Goal: Task Accomplishment & Management: Complete application form

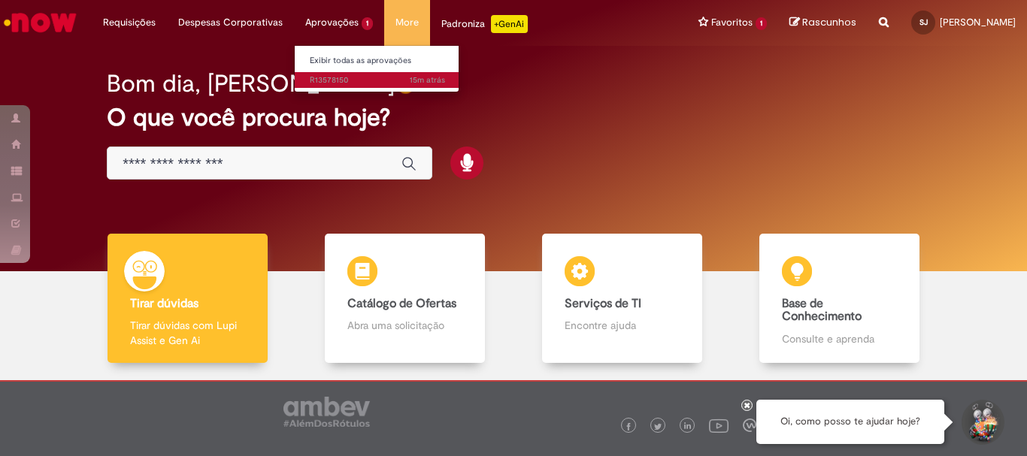
click at [324, 79] on span "15m atrás 15 minutos atrás R13578150" at bounding box center [377, 80] width 135 height 12
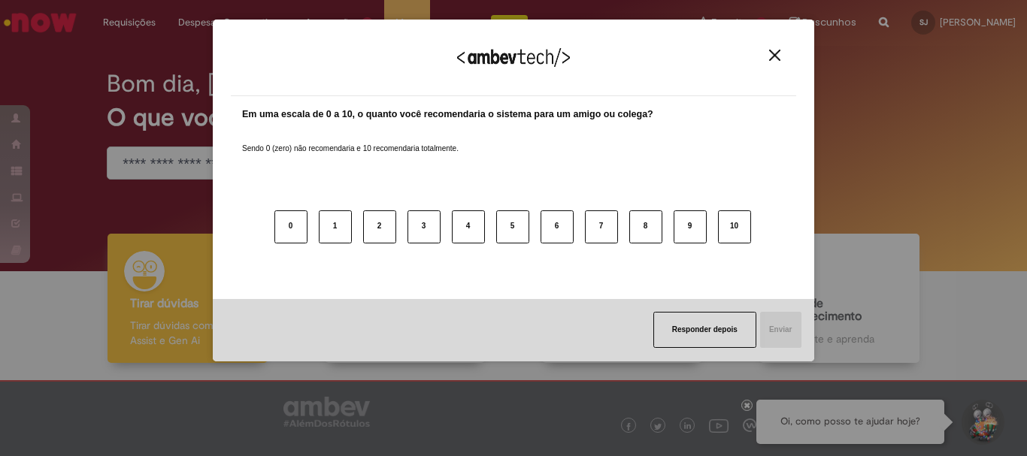
click at [770, 60] on img "Close" at bounding box center [774, 55] width 11 height 11
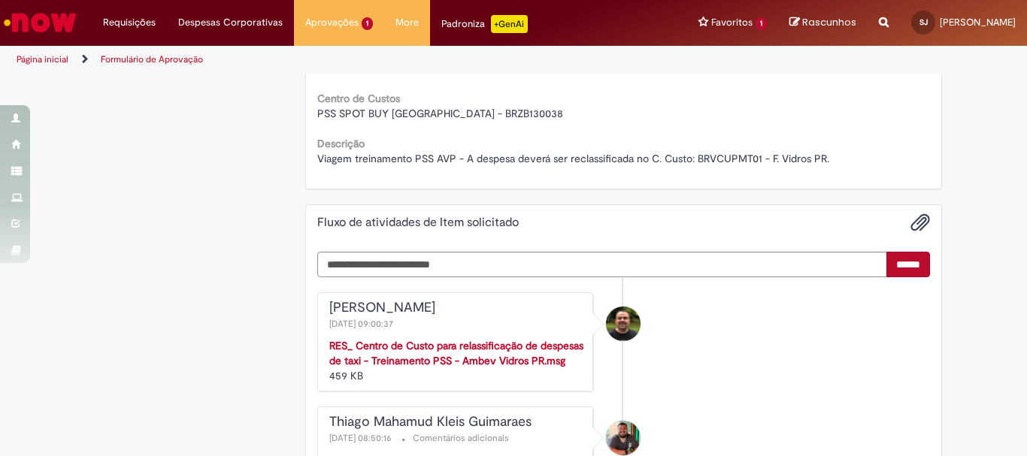
scroll to position [1804, 0]
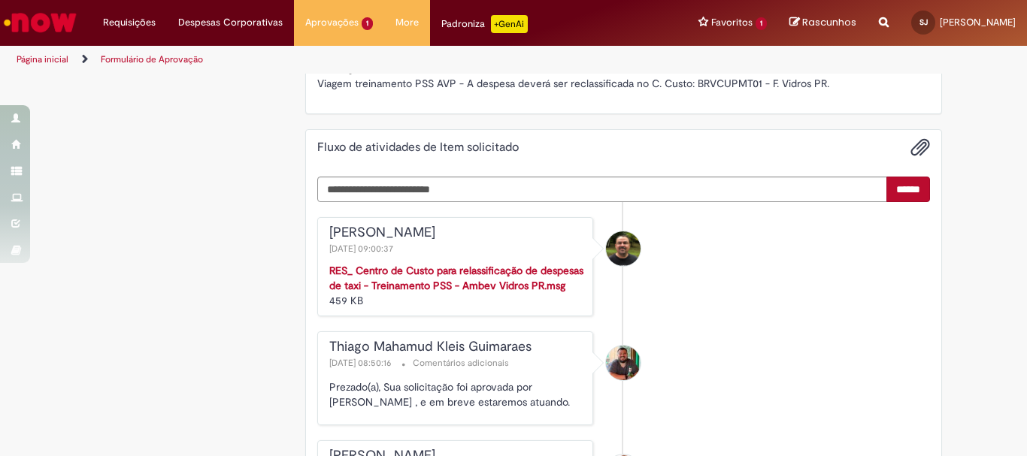
click at [464, 272] on strong "RES_ Centro de Custo para relassificação de despesas de taxi - Treinamento PSS …" at bounding box center [456, 278] width 254 height 29
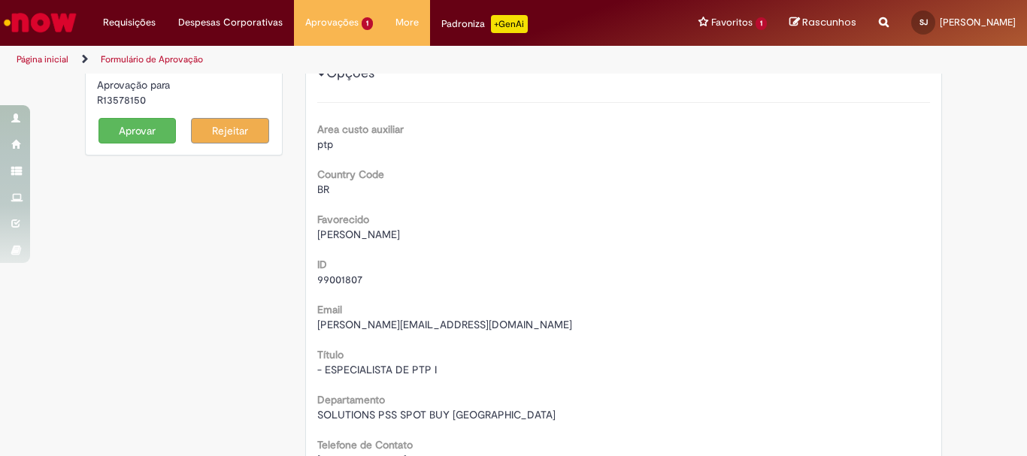
scroll to position [0, 0]
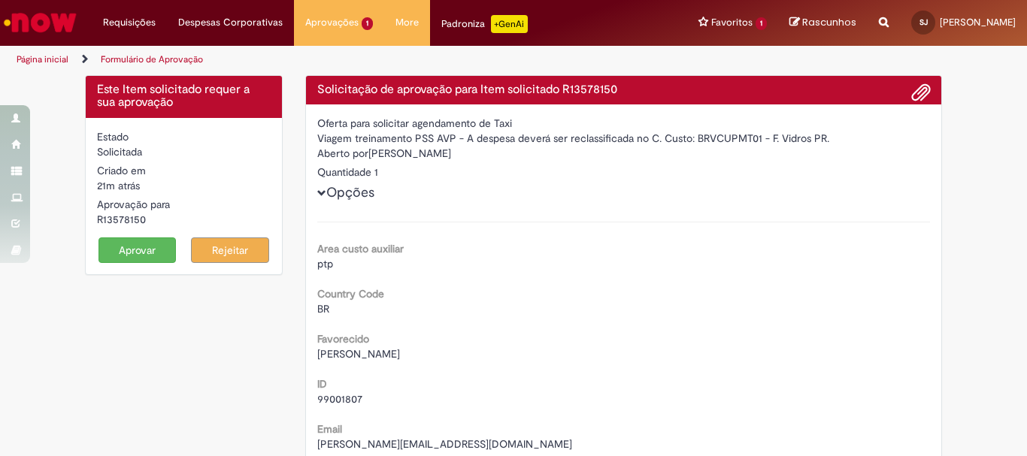
click at [46, 27] on img "Ir para a Homepage" at bounding box center [40, 23] width 77 height 30
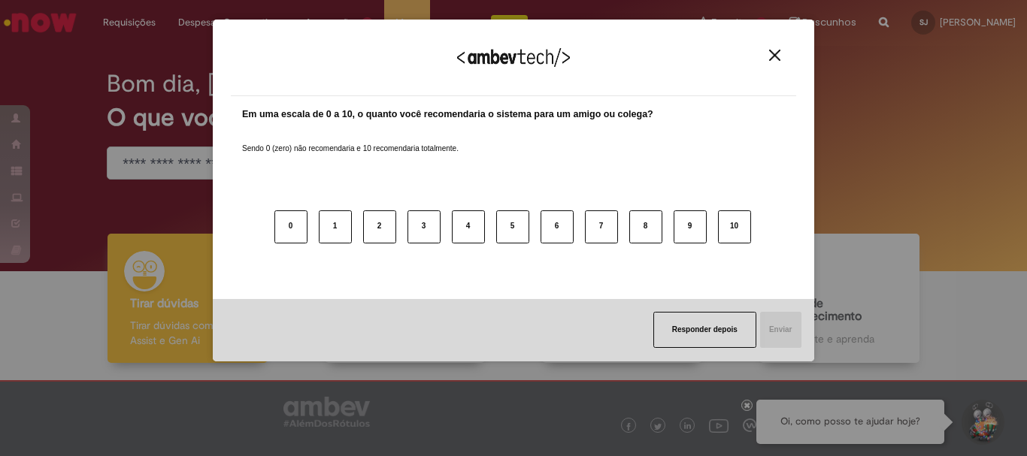
click at [772, 55] on img "Close" at bounding box center [774, 55] width 11 height 11
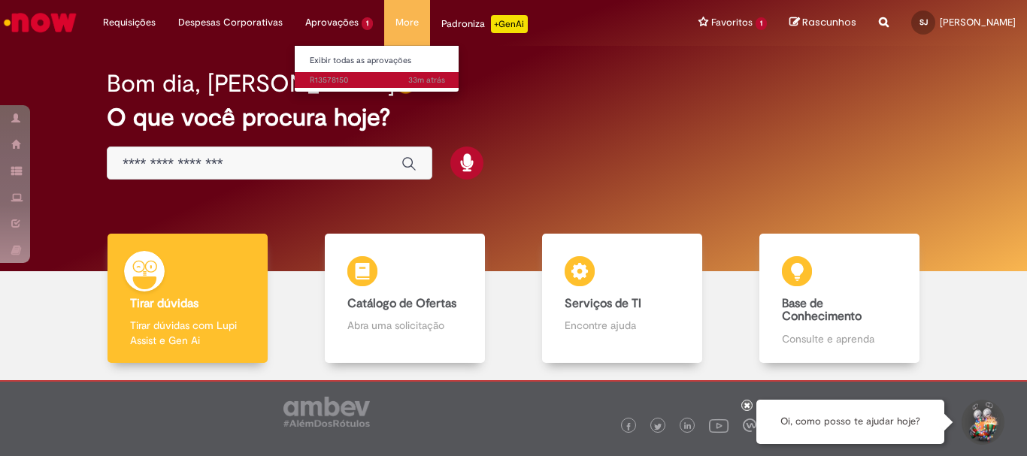
click at [329, 79] on span "33m atrás 33 minutos atrás R13578150" at bounding box center [377, 80] width 135 height 12
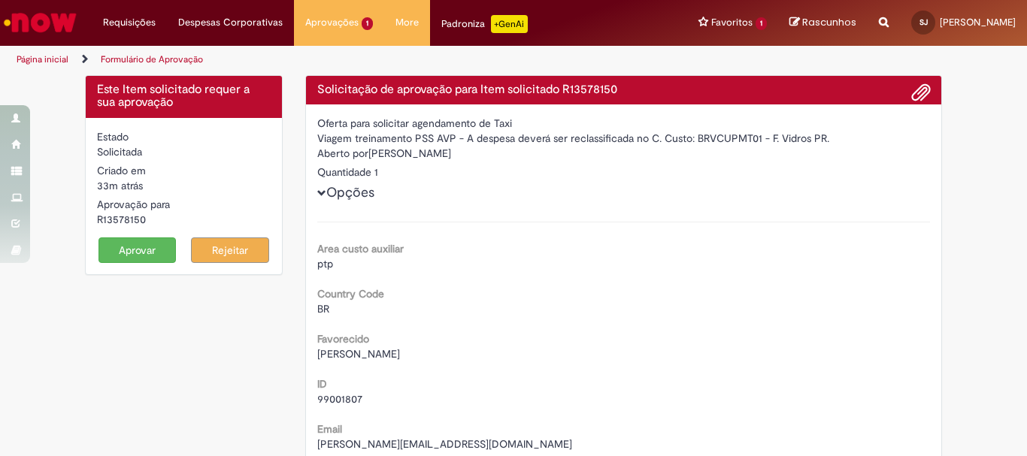
click at [131, 244] on button "Aprovar" at bounding box center [137, 250] width 78 height 26
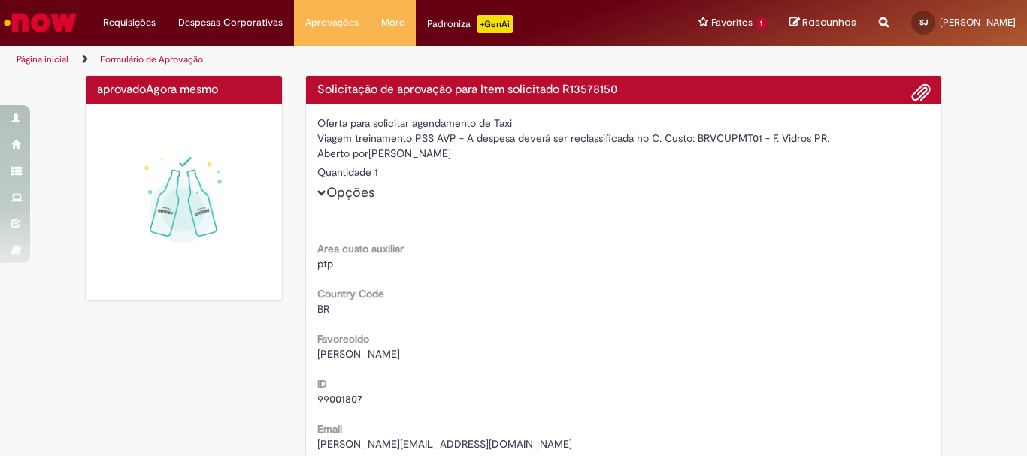
click at [54, 19] on img "Ir para a Homepage" at bounding box center [40, 23] width 77 height 30
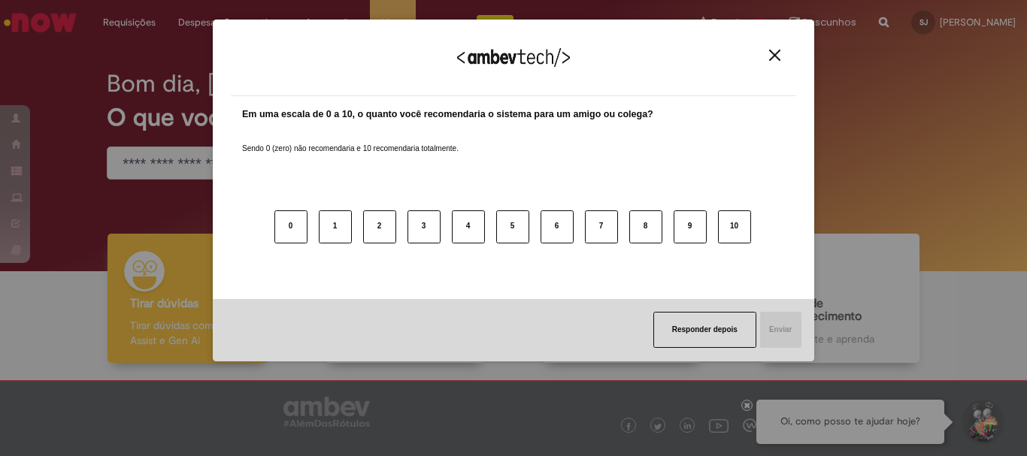
click at [778, 56] on img "Close" at bounding box center [774, 55] width 11 height 11
